Goal: Task Accomplishment & Management: Manage account settings

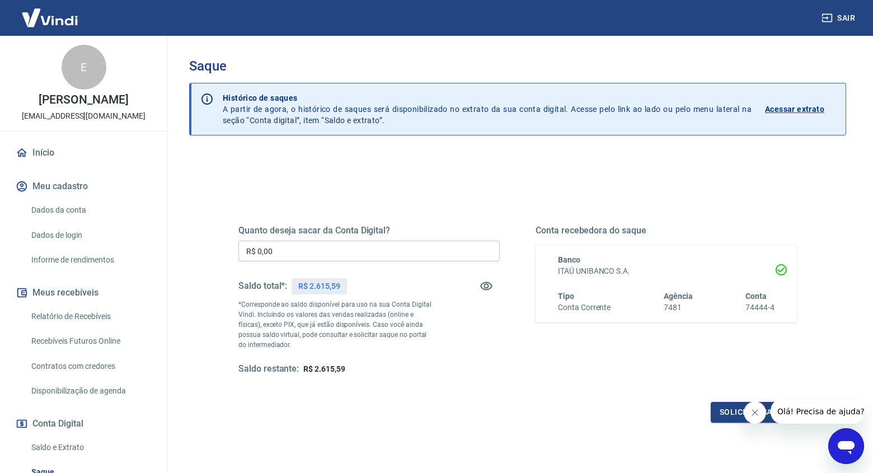
click at [356, 260] on input "R$ 0,00" at bounding box center [368, 251] width 261 height 21
type input "R$ 2.615,59"
click at [748, 413] on button "Fechar mensagem da empresa" at bounding box center [754, 412] width 22 height 22
click at [750, 411] on button "Solicitar saque" at bounding box center [753, 412] width 86 height 21
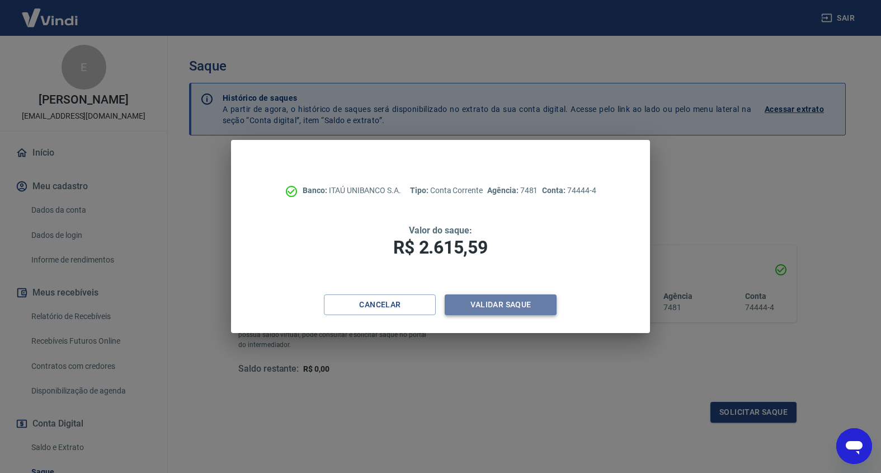
click at [503, 303] on button "Validar saque" at bounding box center [501, 304] width 112 height 21
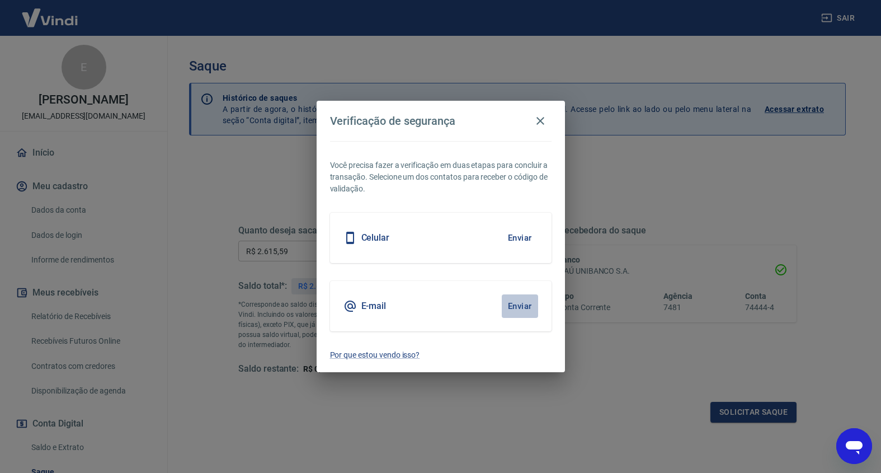
click at [517, 308] on button "Enviar" at bounding box center [520, 305] width 36 height 23
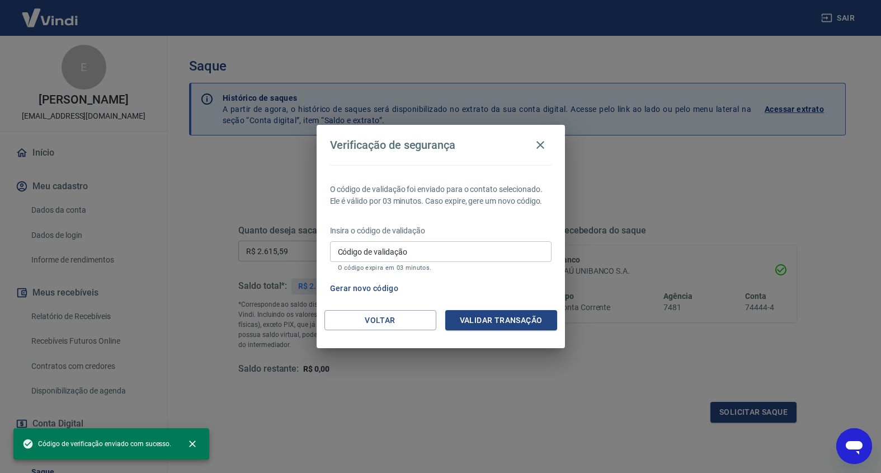
click at [419, 254] on input "Código de validação" at bounding box center [441, 251] width 222 height 21
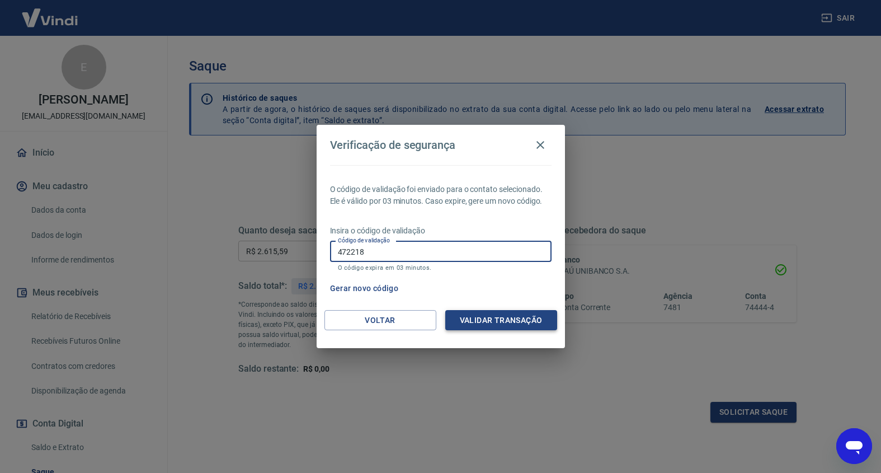
type input "472218"
click at [512, 323] on button "Validar transação" at bounding box center [501, 320] width 112 height 21
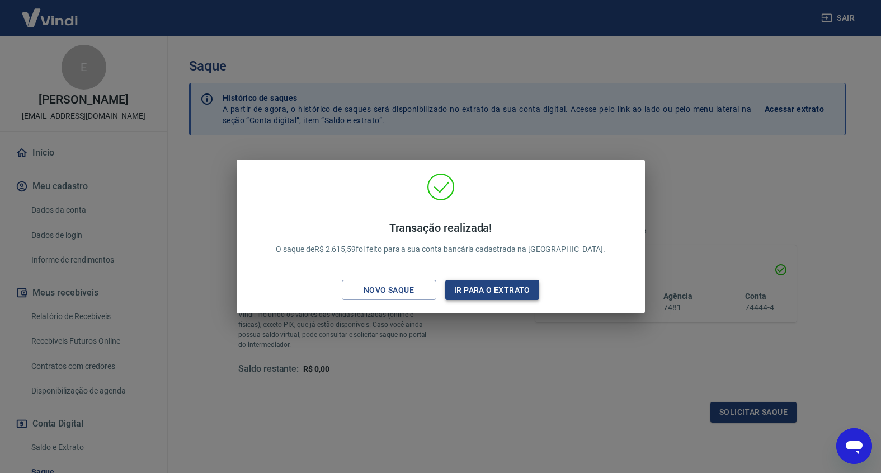
click at [510, 285] on button "Ir para o extrato" at bounding box center [492, 290] width 95 height 21
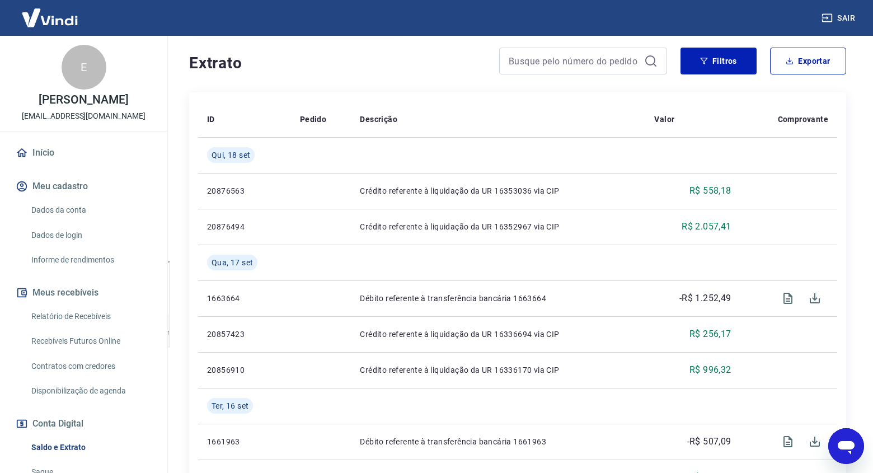
scroll to position [109, 0]
